Goal: Find specific page/section: Find specific page/section

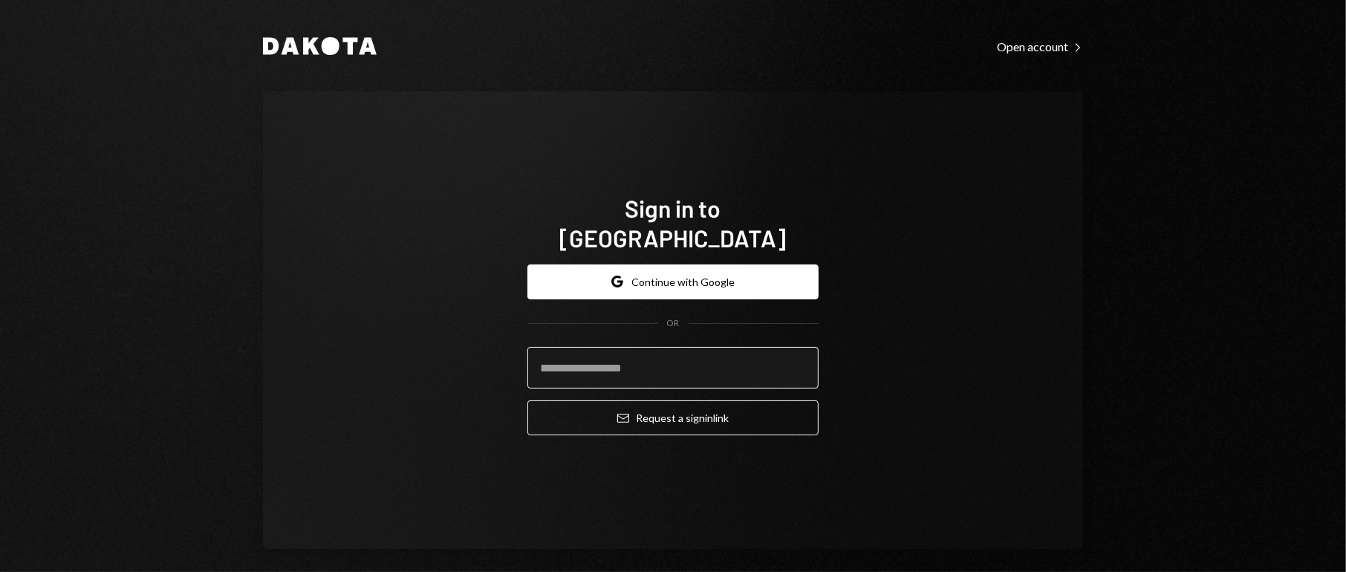
click at [609, 347] on input "email" at bounding box center [672, 368] width 291 height 42
type input "**********"
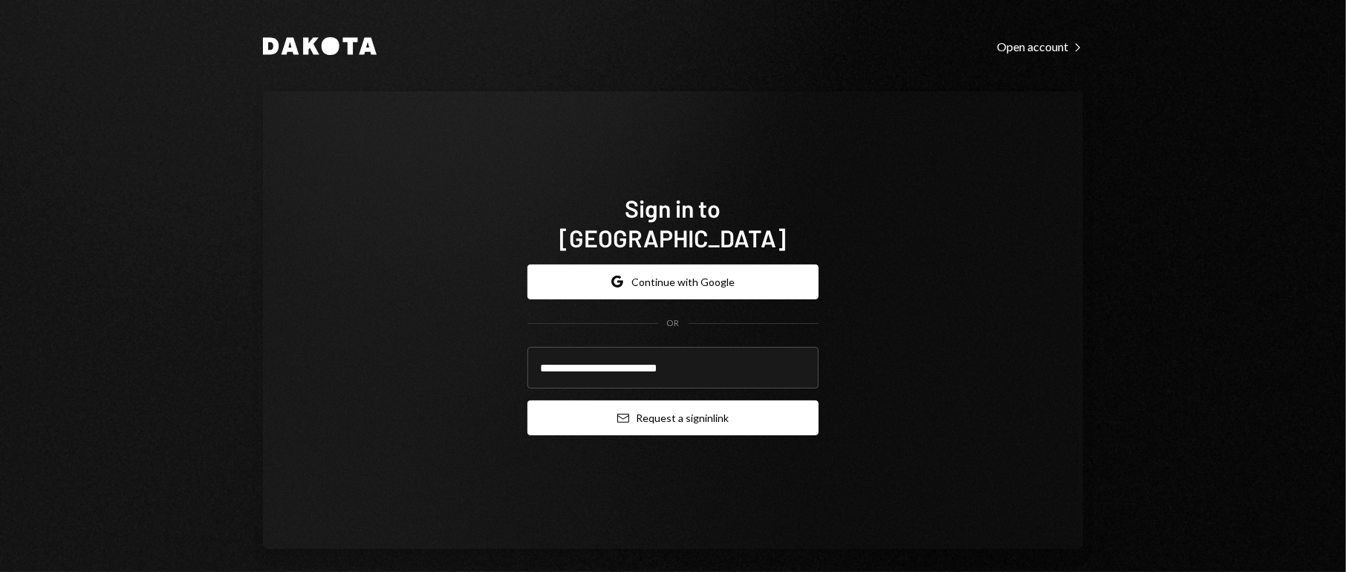
click at [685, 403] on button "Email Request a sign in link" at bounding box center [672, 417] width 291 height 35
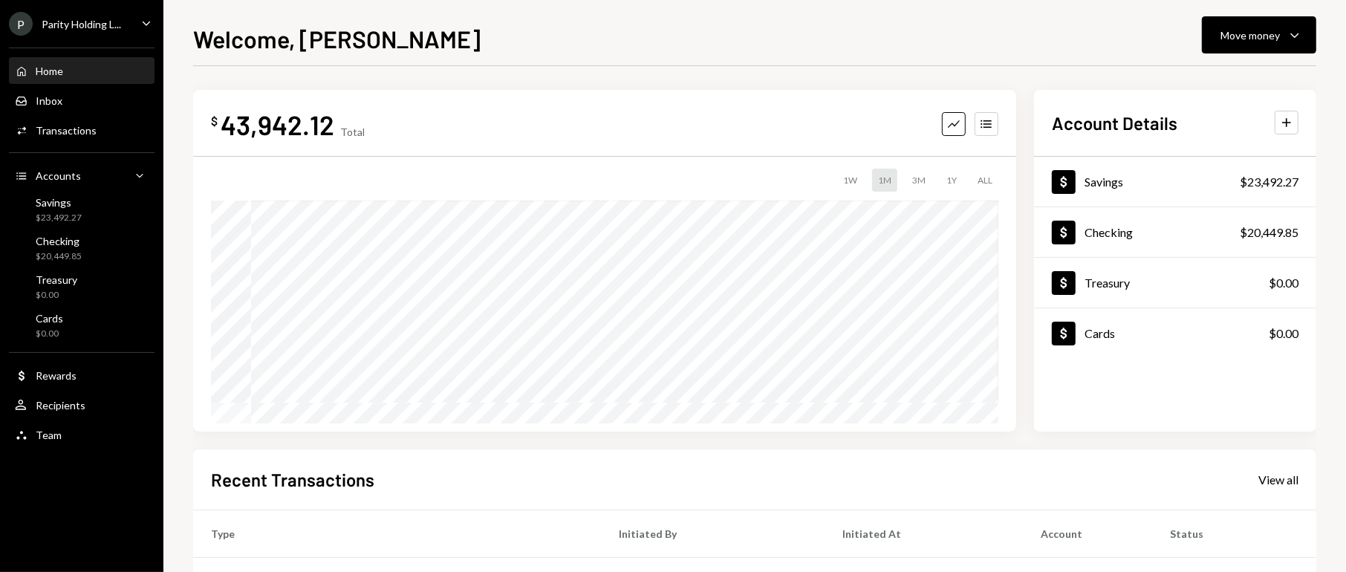
click at [137, 25] on div "P Parity Holding L... Caret Down" at bounding box center [81, 24] width 163 height 24
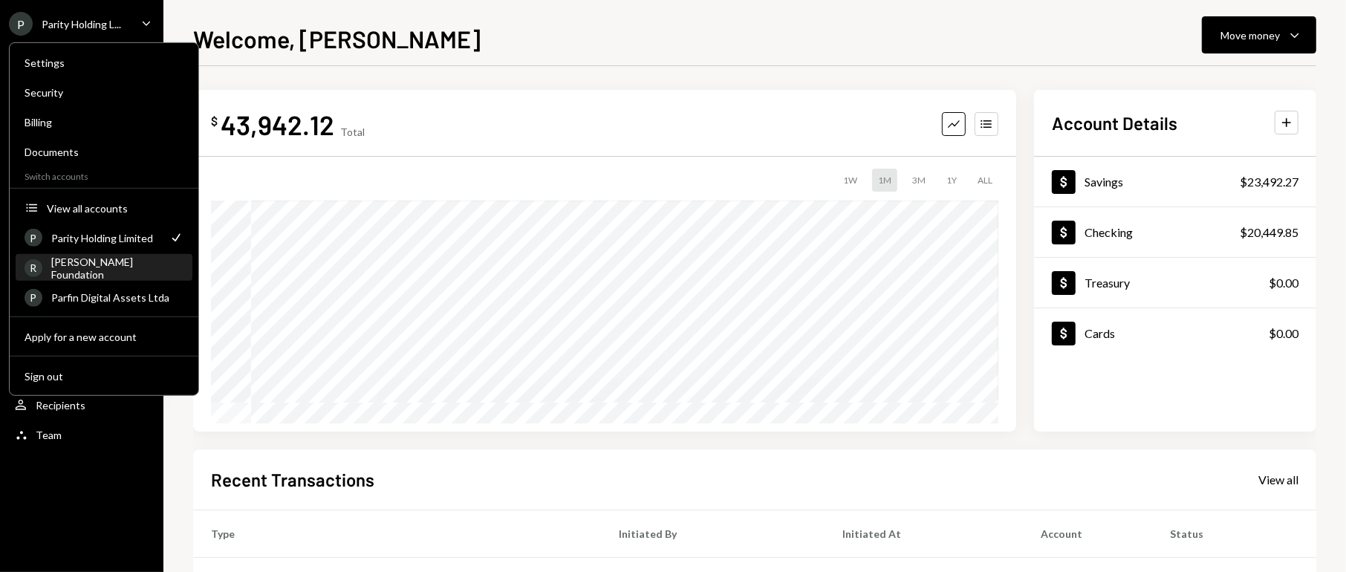
click at [79, 267] on div "[PERSON_NAME] Foundation" at bounding box center [117, 267] width 132 height 25
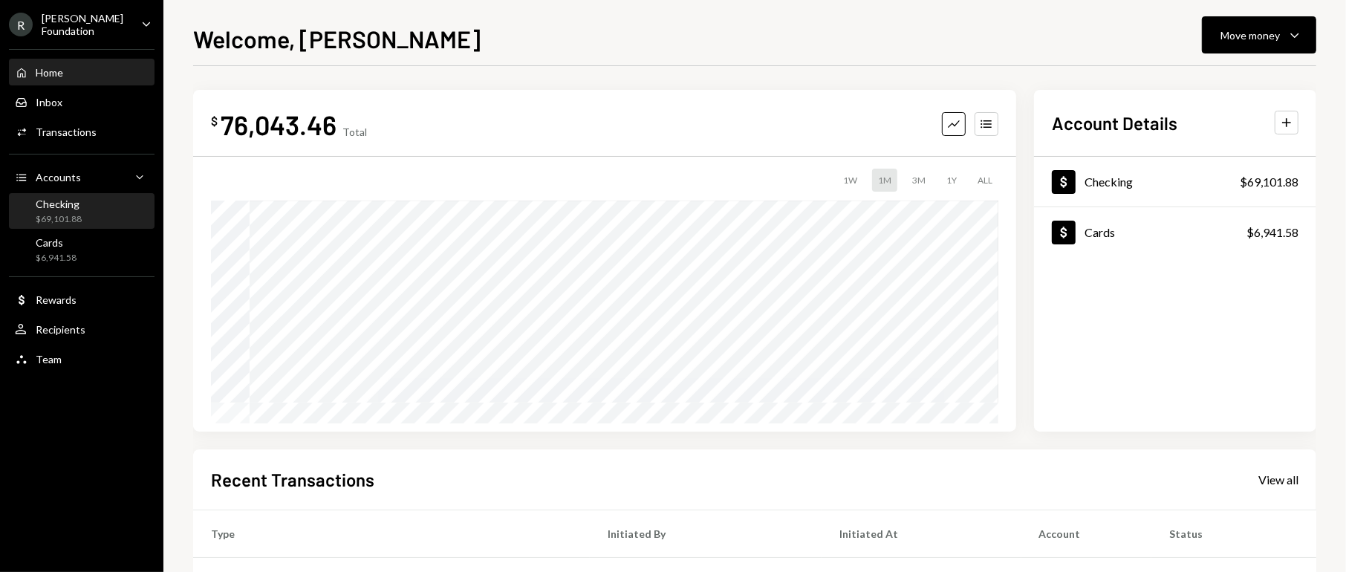
click at [36, 203] on div "Checking" at bounding box center [59, 204] width 46 height 13
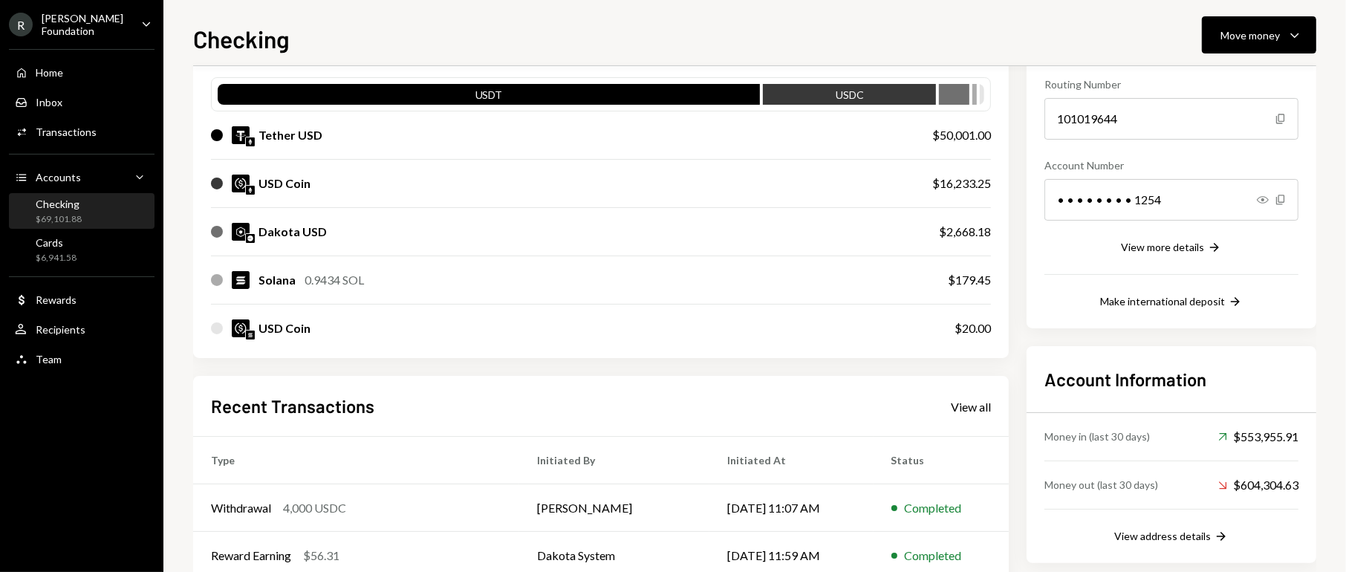
scroll to position [111, 0]
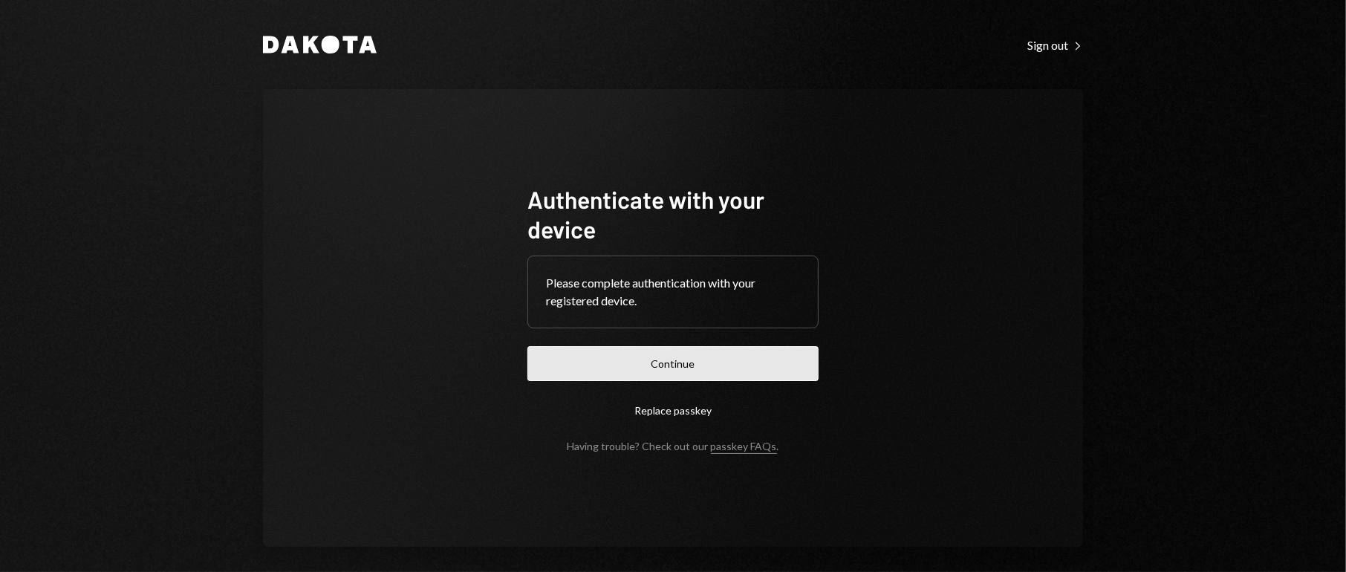
click at [666, 358] on button "Continue" at bounding box center [672, 363] width 291 height 35
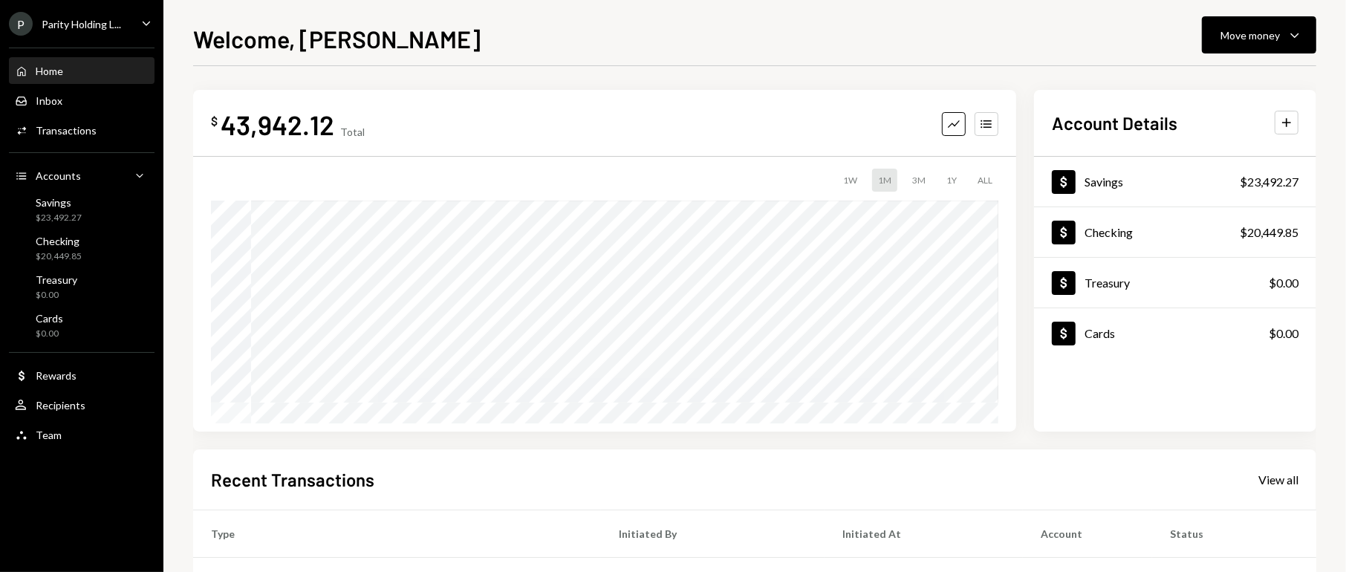
click at [145, 24] on icon "Caret Down" at bounding box center [146, 23] width 16 height 16
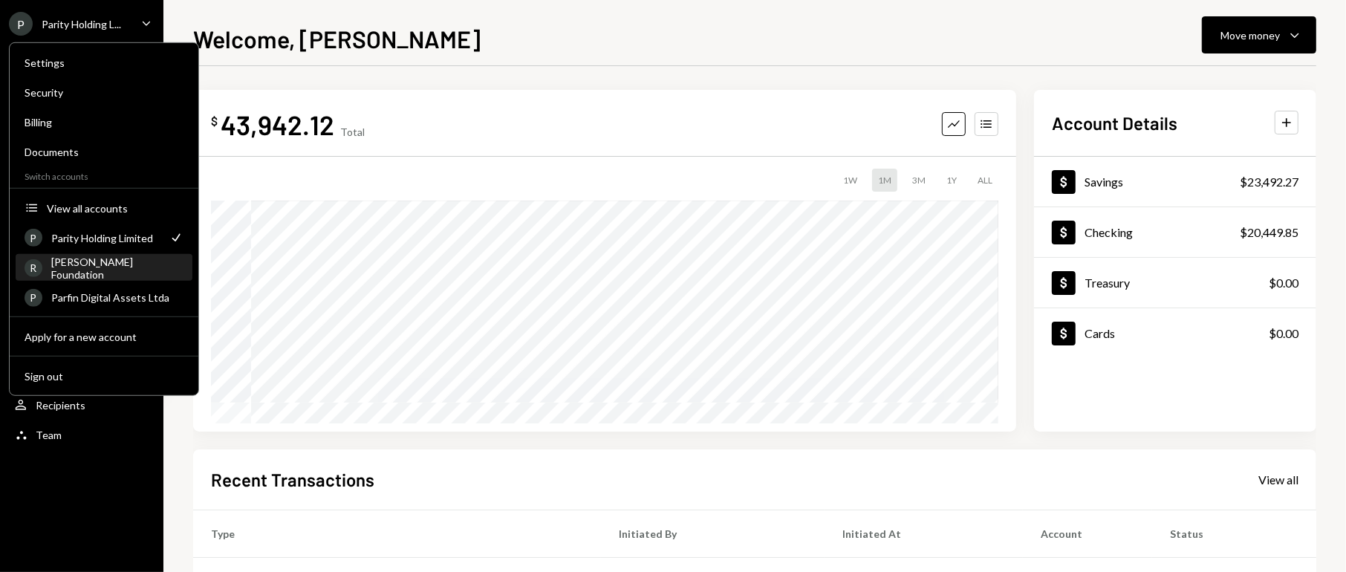
click at [111, 267] on div "[PERSON_NAME] Foundation" at bounding box center [117, 267] width 132 height 25
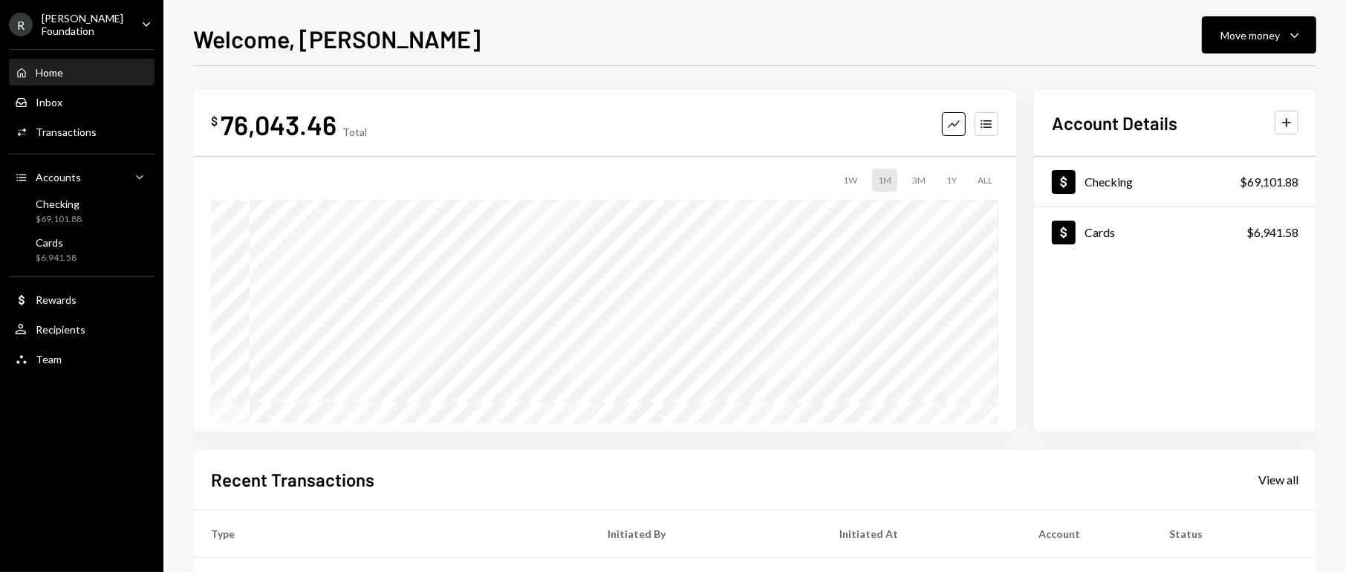
click at [79, 33] on div "R [PERSON_NAME] Foundation" at bounding box center [69, 24] width 120 height 25
click at [78, 461] on div "R [PERSON_NAME] Foundation Caret Down Home Home Inbox Inbox Activities Transact…" at bounding box center [81, 286] width 163 height 572
click at [85, 212] on div "Checking $69,101.88" at bounding box center [82, 212] width 134 height 28
